Goal: Task Accomplishment & Management: Complete application form

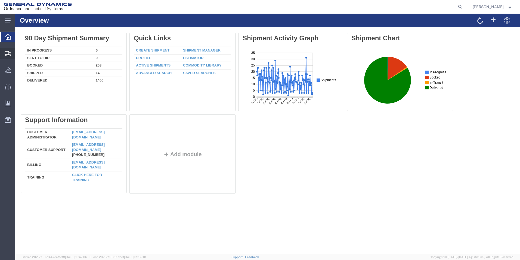
click at [0, 0] on span "Create from Template" at bounding box center [0, 0] width 0 height 0
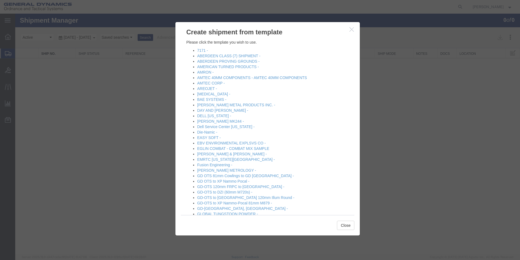
click at [107, 160] on div at bounding box center [267, 134] width 505 height 240
click at [354, 33] on h3 "Create shipment from template" at bounding box center [267, 29] width 184 height 15
click at [345, 225] on button "Close" at bounding box center [345, 224] width 17 height 9
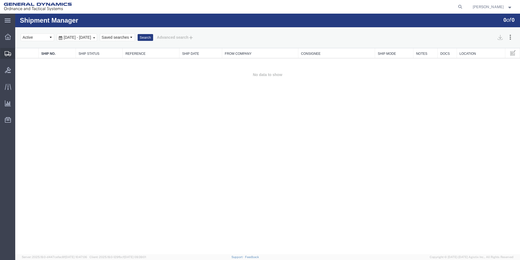
click at [0, 0] on span "Create Shipment" at bounding box center [0, 0] width 0 height 0
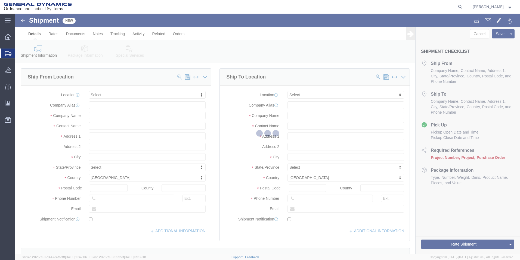
select select
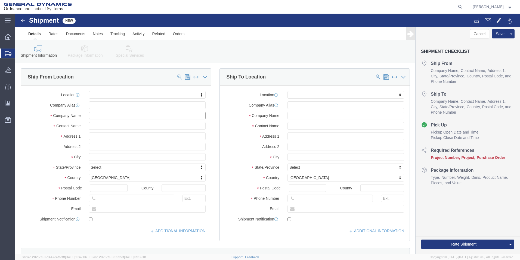
click input "text"
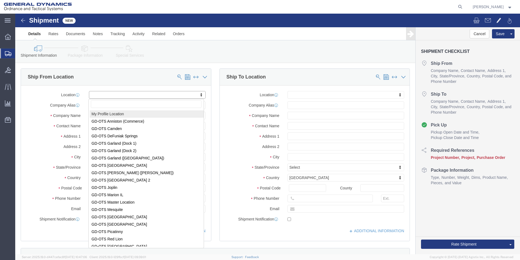
select select "MYPROFILE"
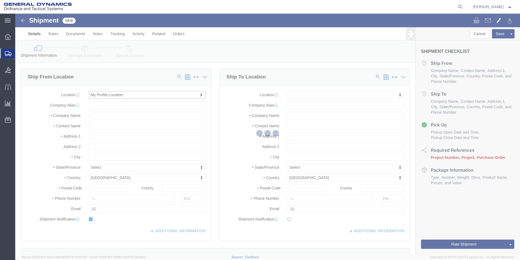
type input "[STREET_ADDRESS]"
type input "18706"
type input "[PHONE_NUMBER]"
type input "[PERSON_NAME][EMAIL_ADDRESS][DOMAIN_NAME]"
checkbox input "true"
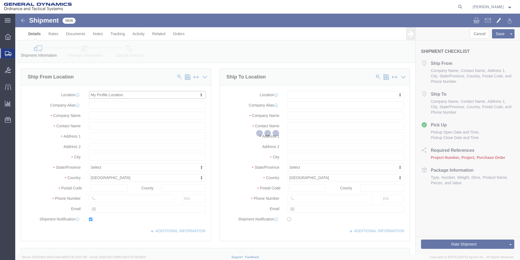
type input "General Dynamics - OTS"
type input "[PERSON_NAME]"
type input "[GEOGRAPHIC_DATA]"
select select "PA"
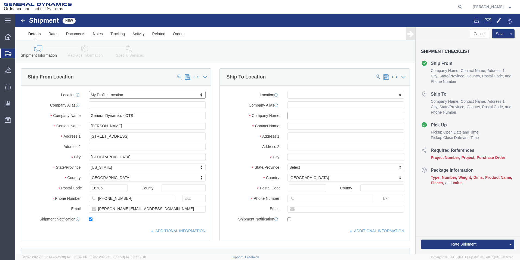
click input "text"
type input "Radyne"
click input "text"
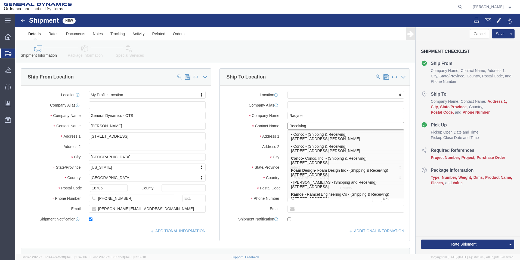
type input "Receiving"
click div "Location My Profile Location GD-OTS [GEOGRAPHIC_DATA] (Commerce) GD-OTS [GEOGRA…"
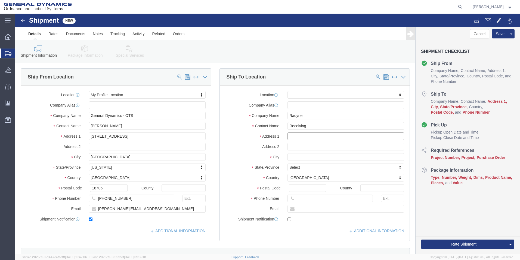
click input "text"
type input "[STREET_ADDRESS]"
select select
drag, startPoint x: 294, startPoint y: 123, endPoint x: 315, endPoint y: 103, distance: 29.5
click input "Radyne"
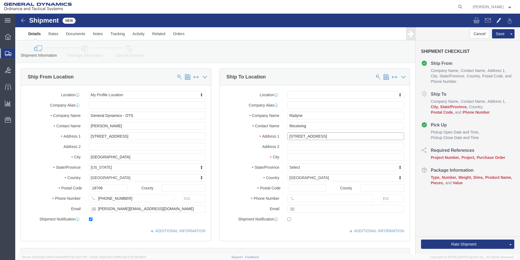
click input "[STREET_ADDRESS]"
type input "[STREET_ADDRESS]"
select select
click input "text"
type input "[GEOGRAPHIC_DATA]"
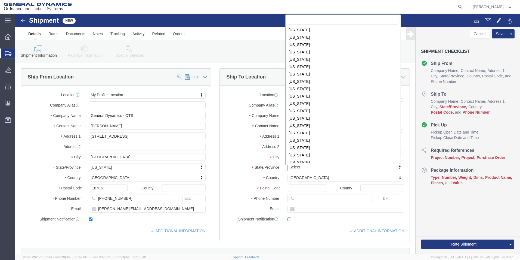
scroll to position [283, 0]
select select
select select "WI"
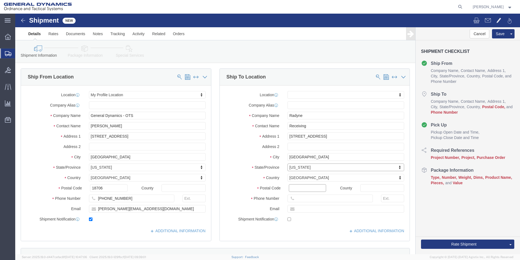
click input "Postal Code"
type input "53207"
select select
click icon
click input "text"
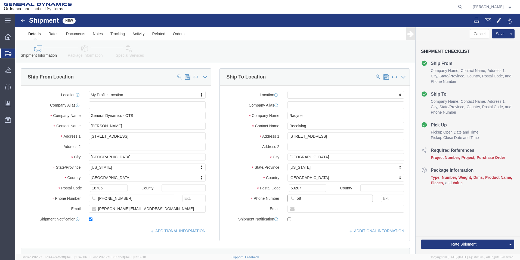
type input "5"
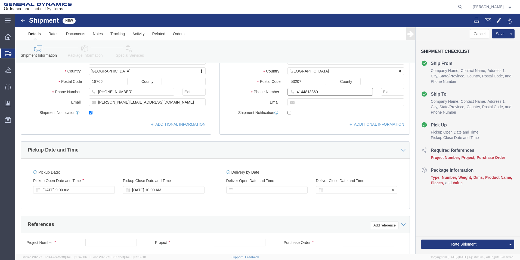
scroll to position [109, 0]
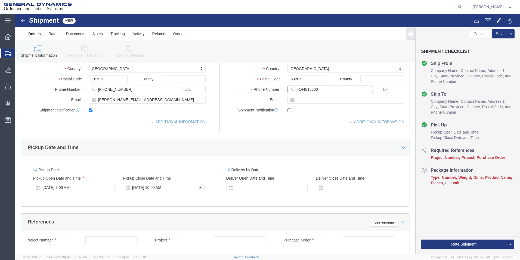
type input "4144818360"
click div "[DATE] 10:00 AM"
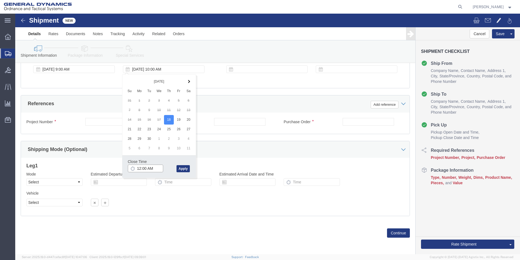
click input "12:00 AM"
type input "12:00 PM"
click button "Apply"
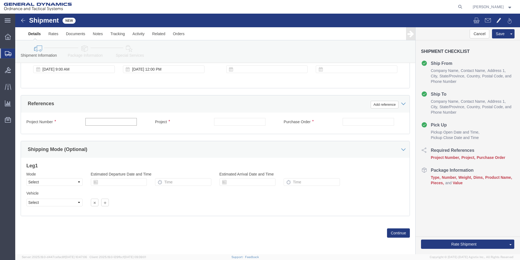
click input "text"
type input "NA"
click input "text"
type input "NA"
click input "text"
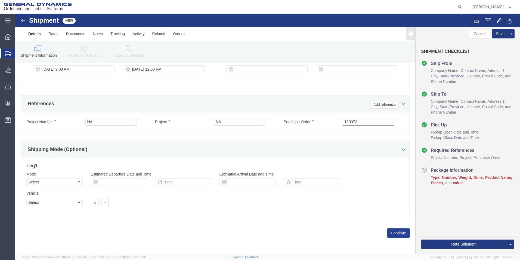
type input "120072"
click button "Continue"
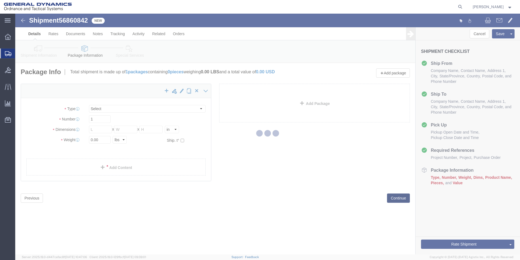
select select "CBOX"
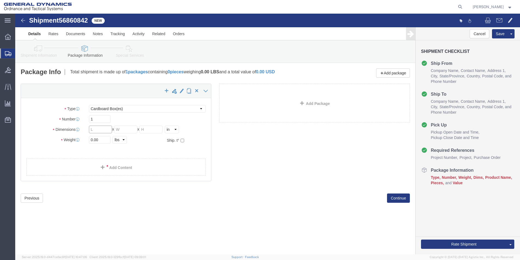
click input "text"
type input "12"
click input "text"
type input "12"
click input "text"
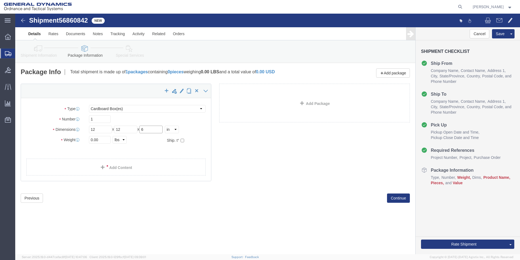
type input "6"
click input "0.00"
type input "6.00"
click link "Add Content"
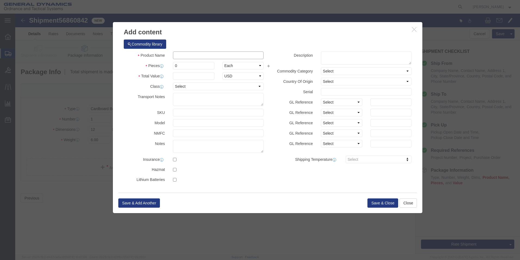
click input "text"
type input "Gate Driver Board Repair"
click input "0"
type input "1"
click input "text"
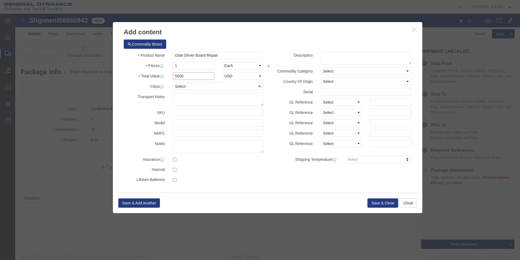
type input "5000"
click select "Select 50 55 60 65 70 85 92.5 100 125 175 250 300 400"
select select "70"
click select "Select 50 55 60 65 70 85 92.5 100 125 175 250 300 400"
click button "Save & Close"
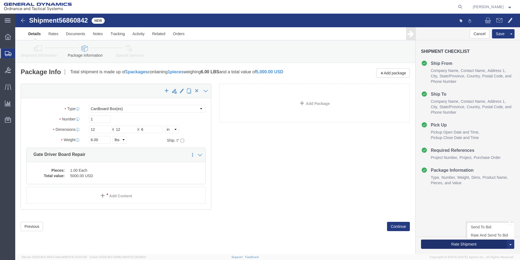
click button "Rate Shipment"
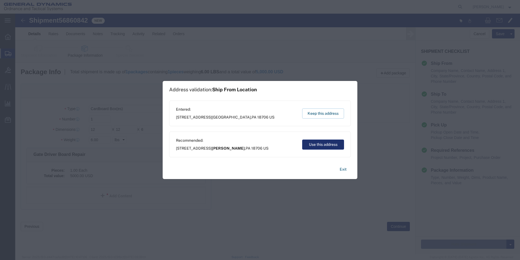
click at [321, 145] on button "Use this address" at bounding box center [323, 144] width 42 height 10
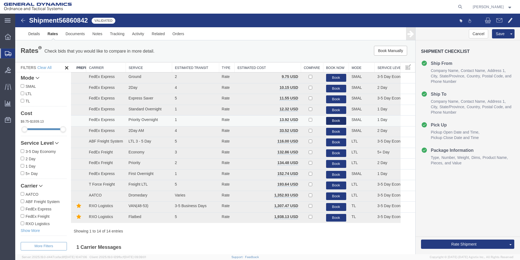
click at [329, 121] on button "Book" at bounding box center [336, 121] width 20 height 8
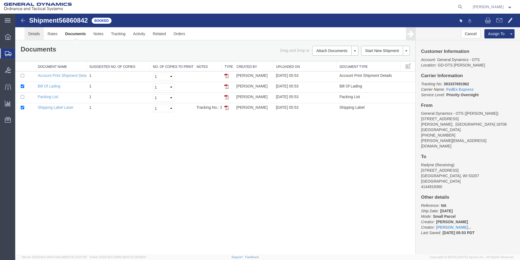
click at [37, 36] on link "Details" at bounding box center [33, 33] width 19 height 13
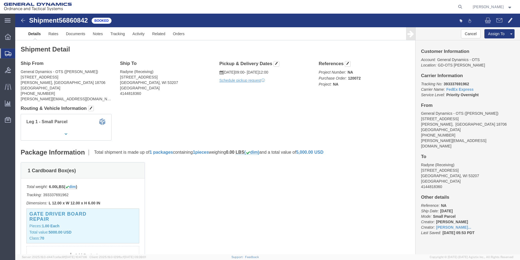
click div "Pickup & Delivery Dates [DATE] 09:00 - [DATE] 12:00 Schedule pickup request Edi…"
click link "Schedule pickup request"
